Goal: Understand process/instructions

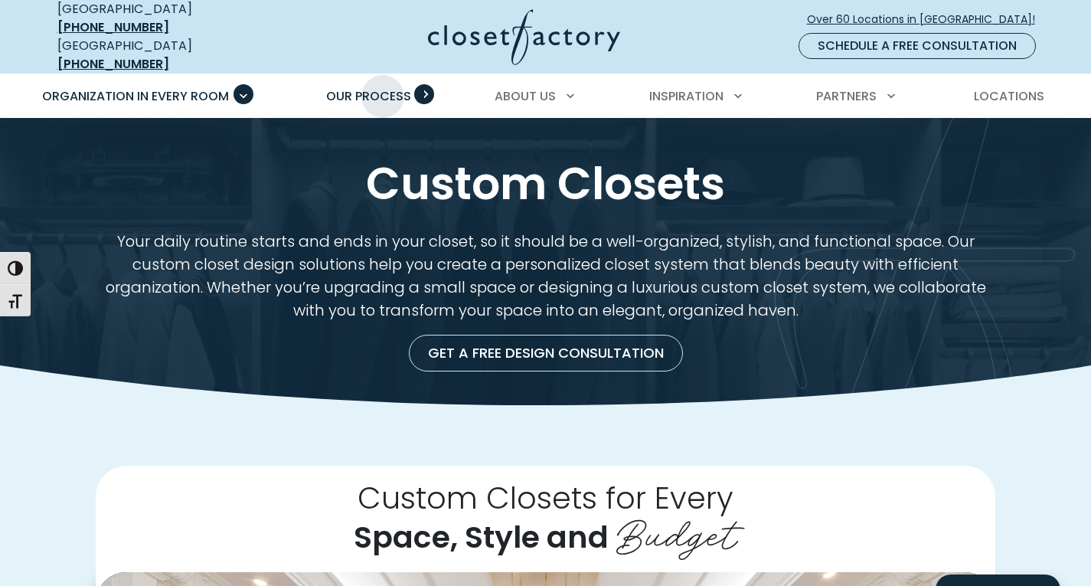
click at [384, 87] on span "Our Process" at bounding box center [368, 96] width 85 height 18
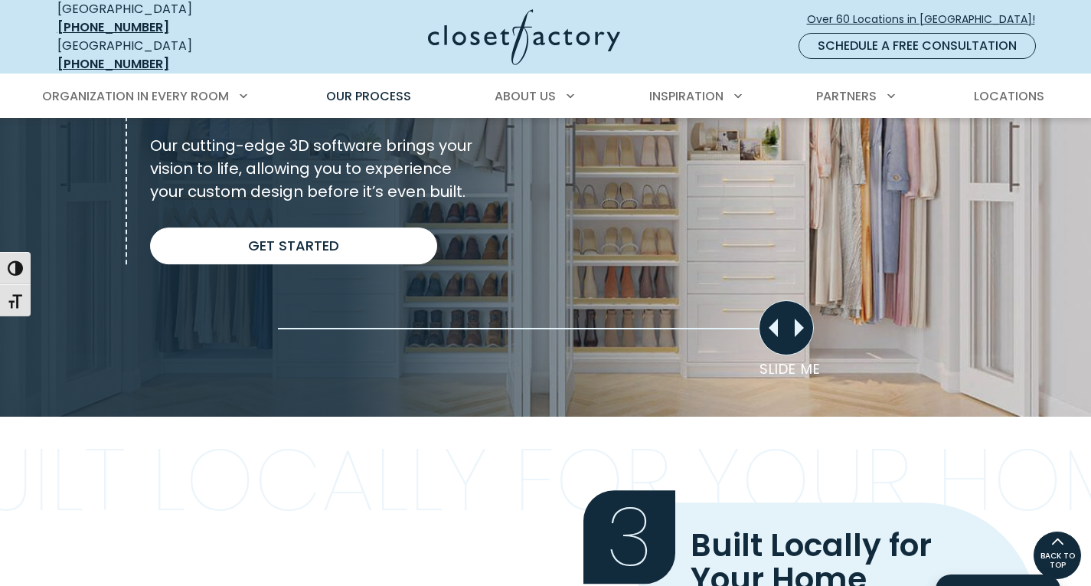
scroll to position [1149, 0]
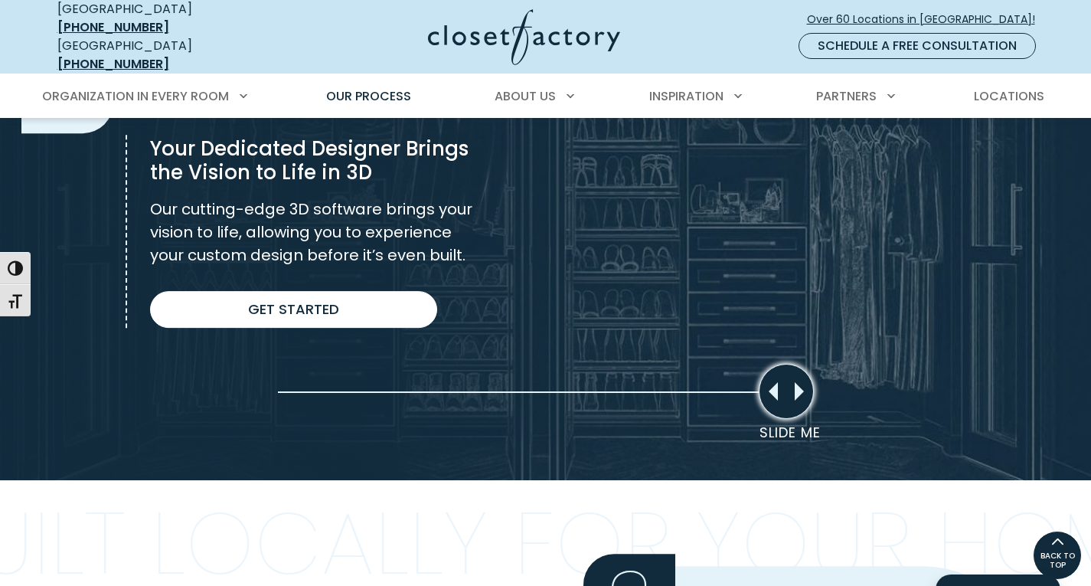
click at [801, 384] on div "Slide Me" at bounding box center [786, 391] width 55 height 55
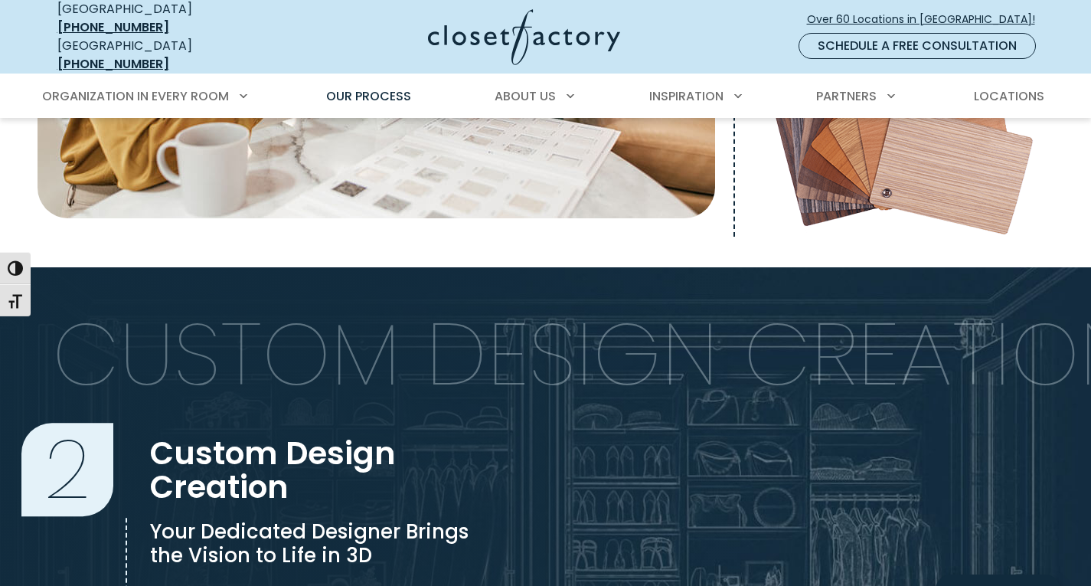
scroll to position [996, 0]
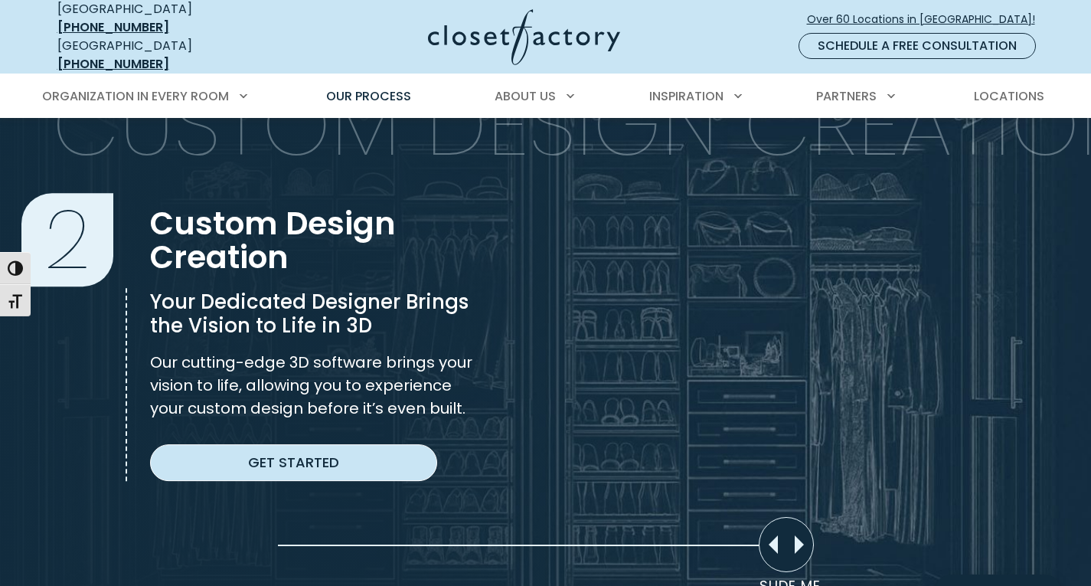
click at [305, 451] on link "Get Started" at bounding box center [293, 462] width 287 height 37
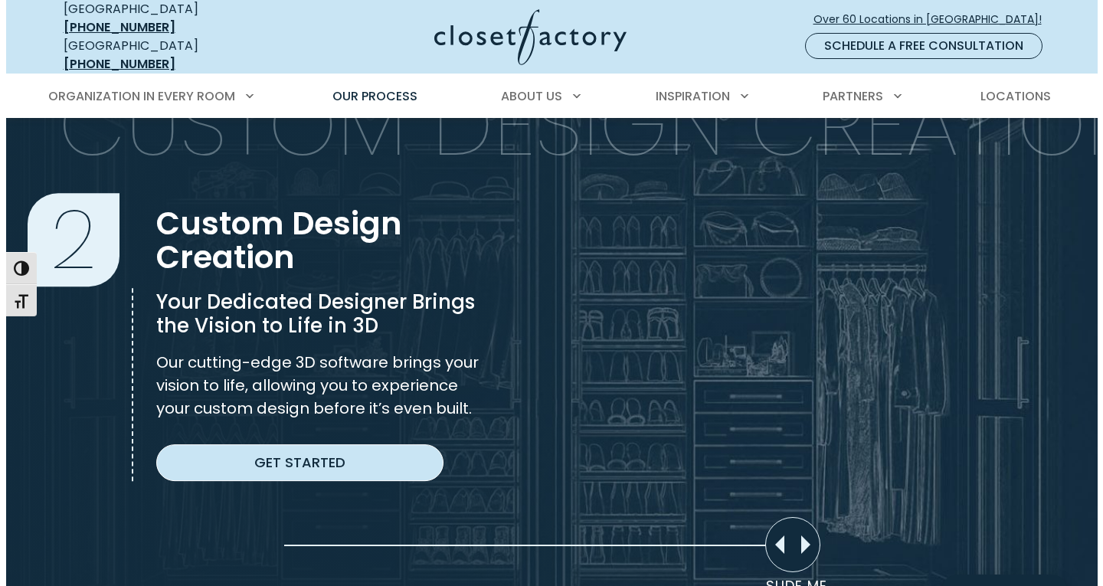
scroll to position [996, 0]
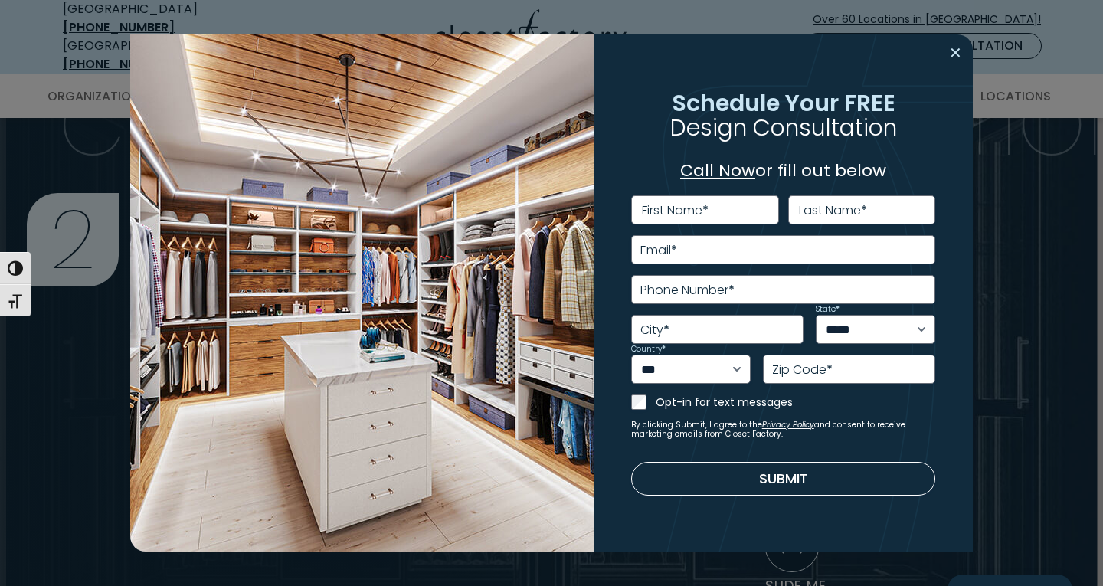
click at [957, 54] on button "Close modal" at bounding box center [955, 53] width 22 height 25
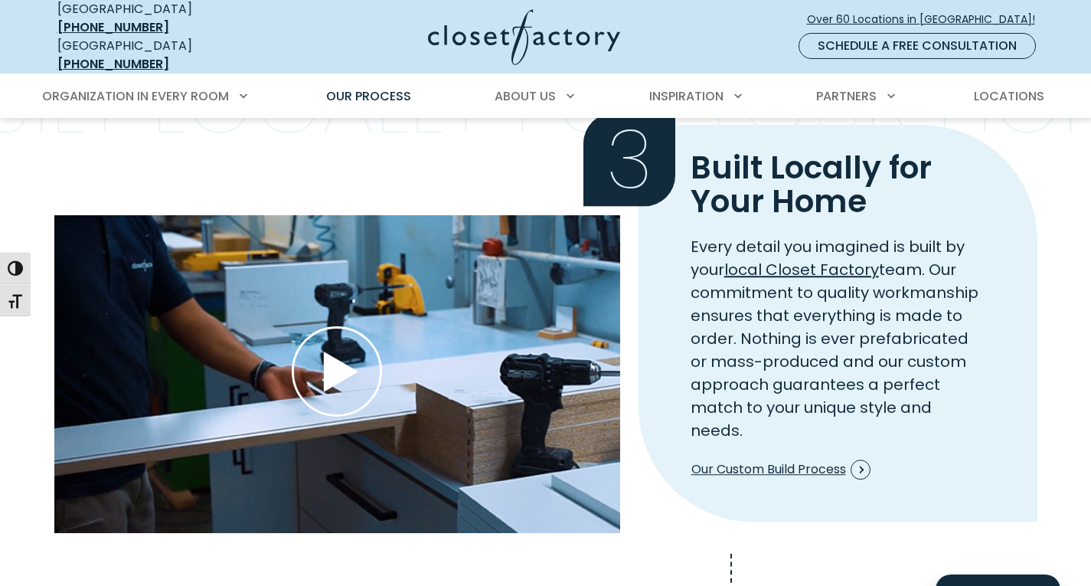
scroll to position [1608, 0]
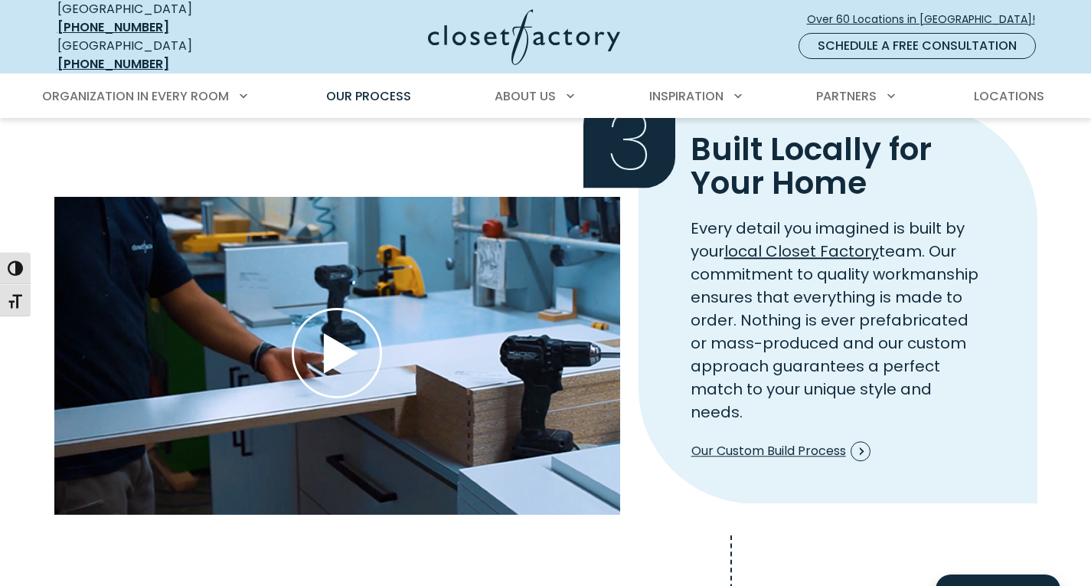
click at [339, 337] on use "Play Wistia video" at bounding box center [337, 353] width 88 height 88
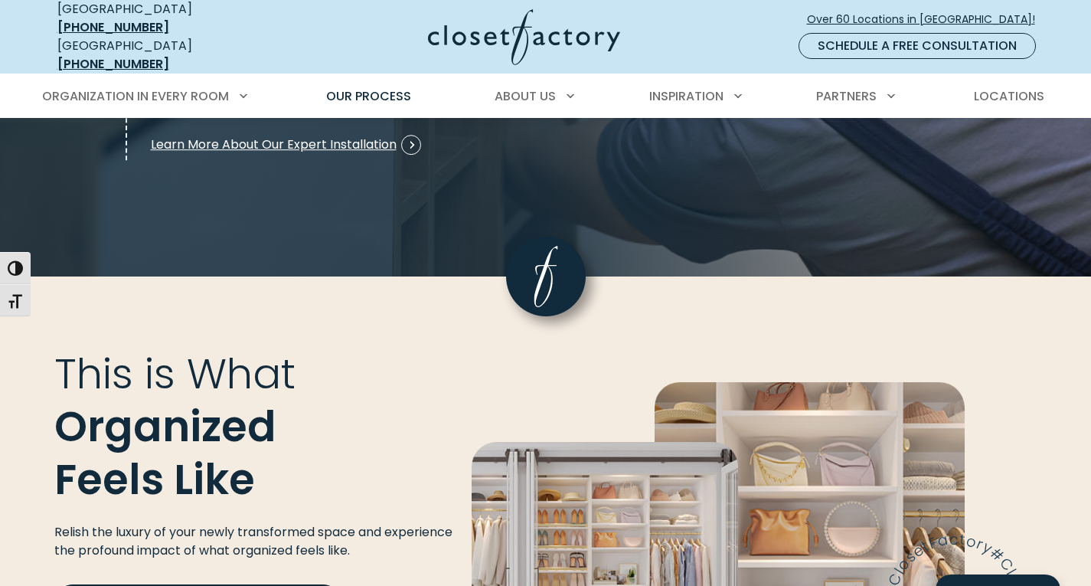
scroll to position [2527, 0]
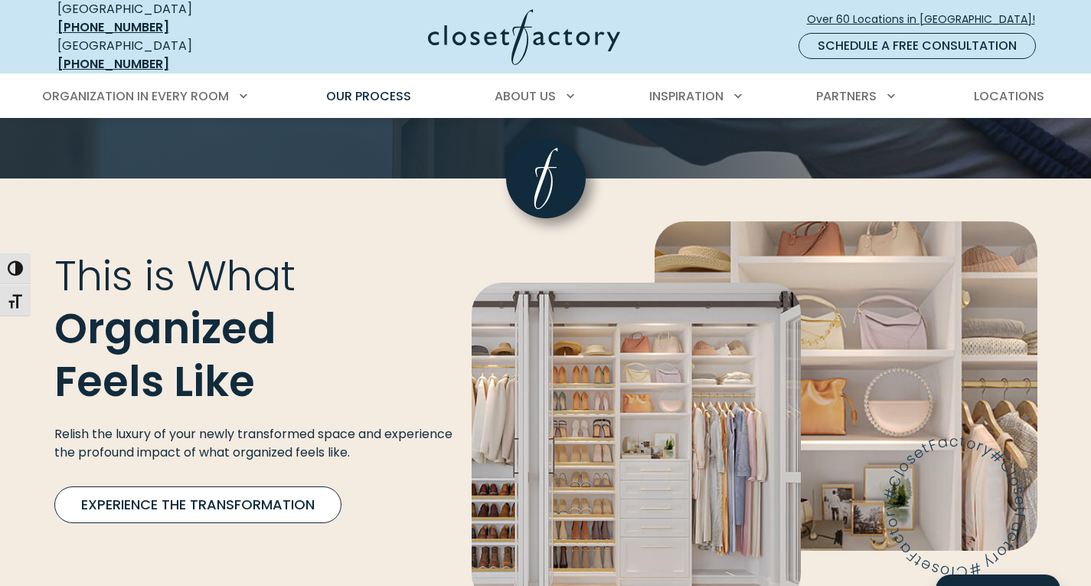
click at [215, 486] on link "Experience the Transformation" at bounding box center [197, 504] width 287 height 37
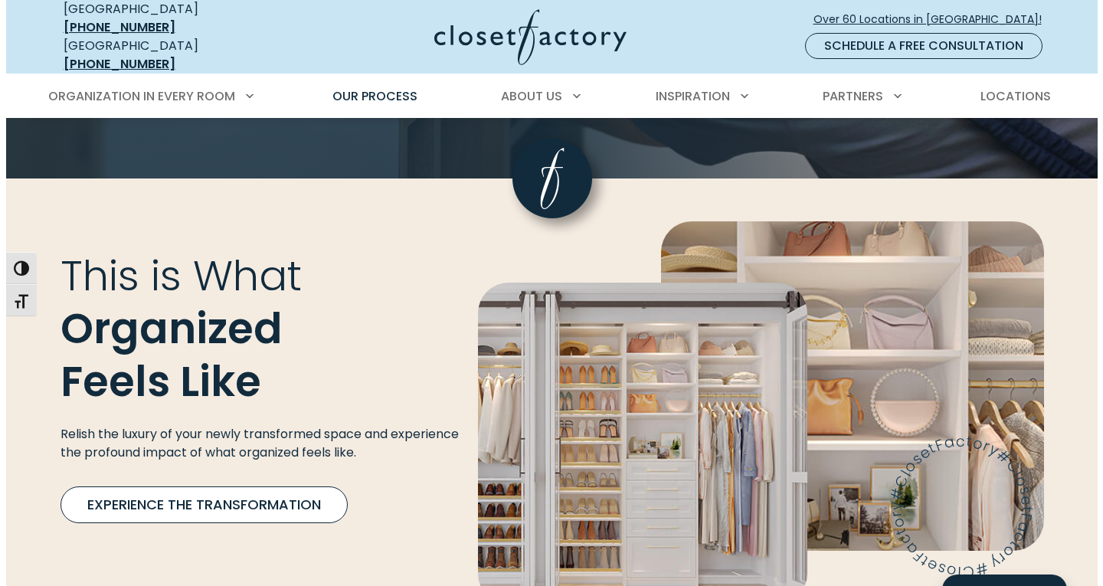
scroll to position [2528, 0]
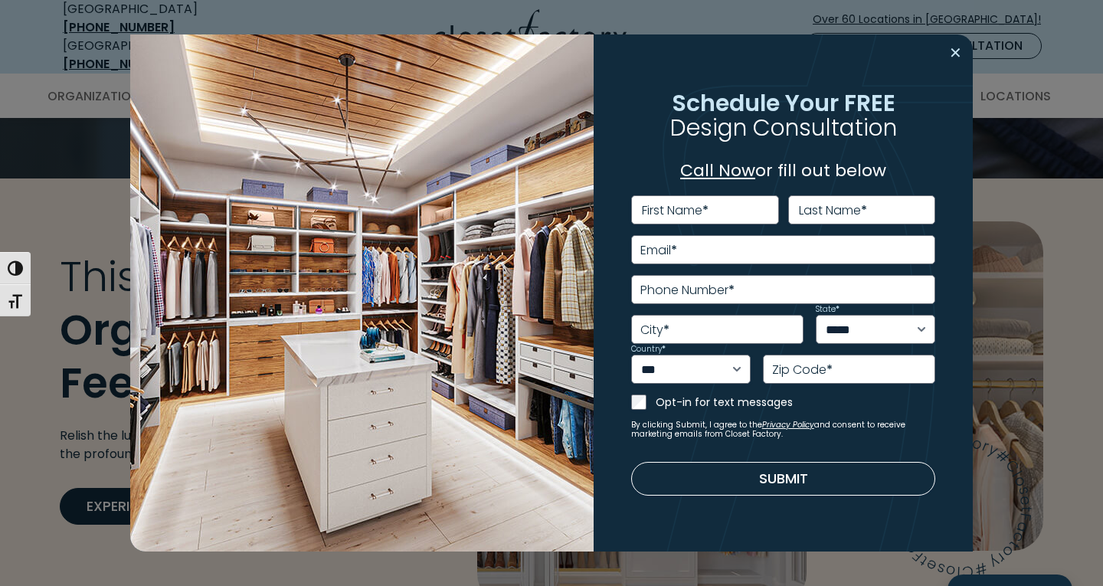
click at [957, 51] on button "Close modal" at bounding box center [955, 53] width 22 height 25
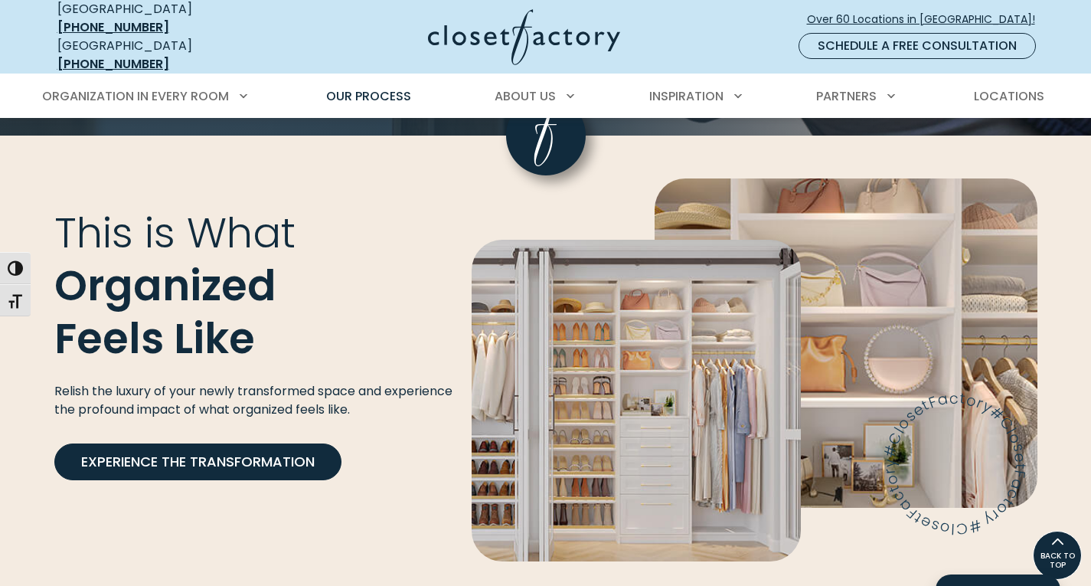
scroll to position [2451, 0]
